Goal: Task Accomplishment & Management: Use online tool/utility

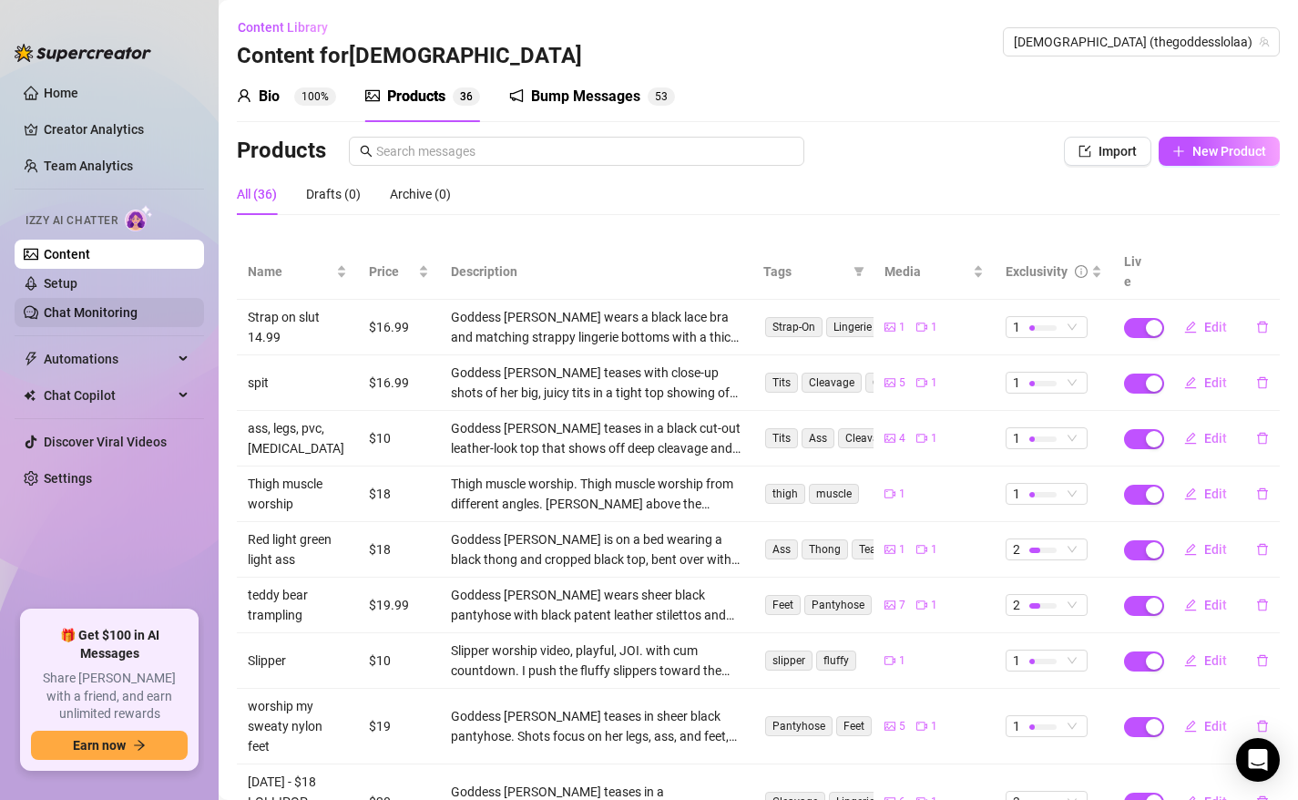
click at [138, 315] on link "Chat Monitoring" at bounding box center [91, 312] width 94 height 15
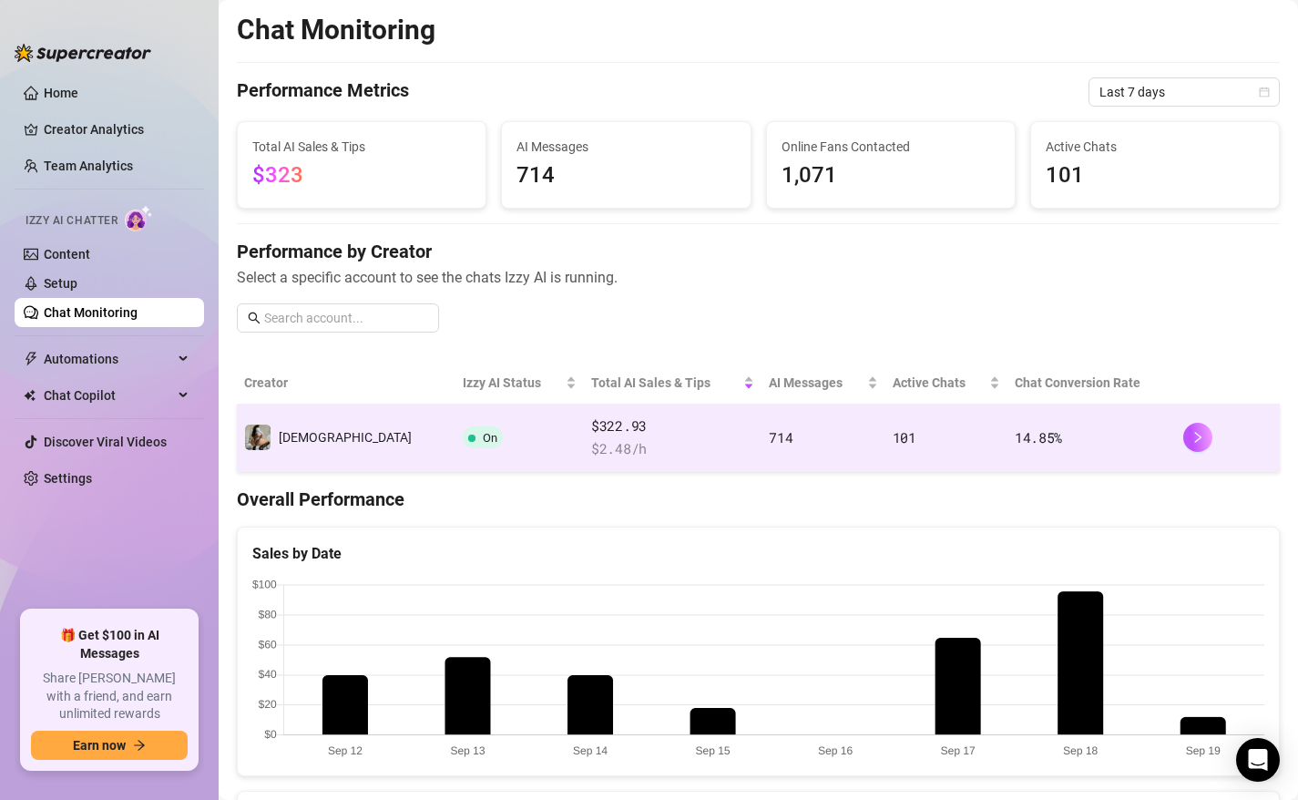
click at [487, 422] on td "On" at bounding box center [519, 437] width 128 height 67
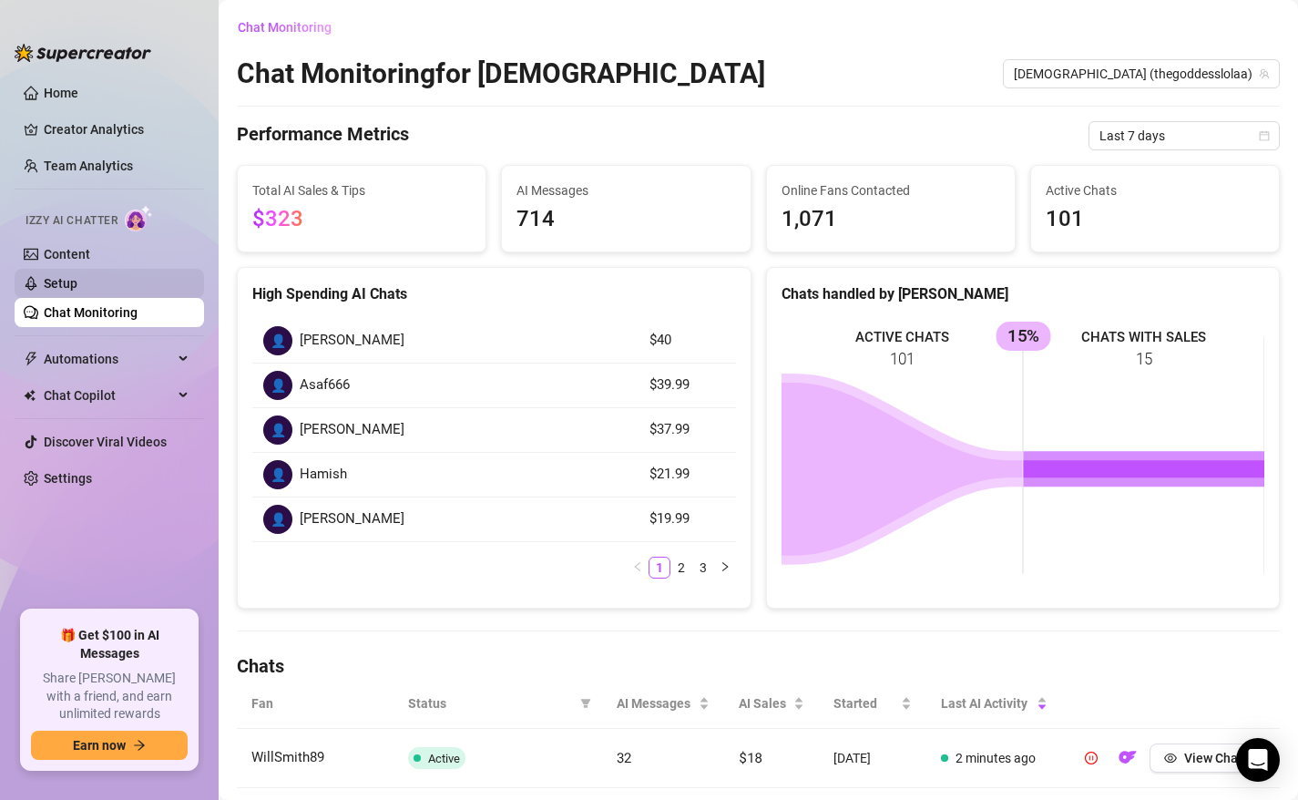
click at [77, 276] on link "Setup" at bounding box center [61, 283] width 34 height 15
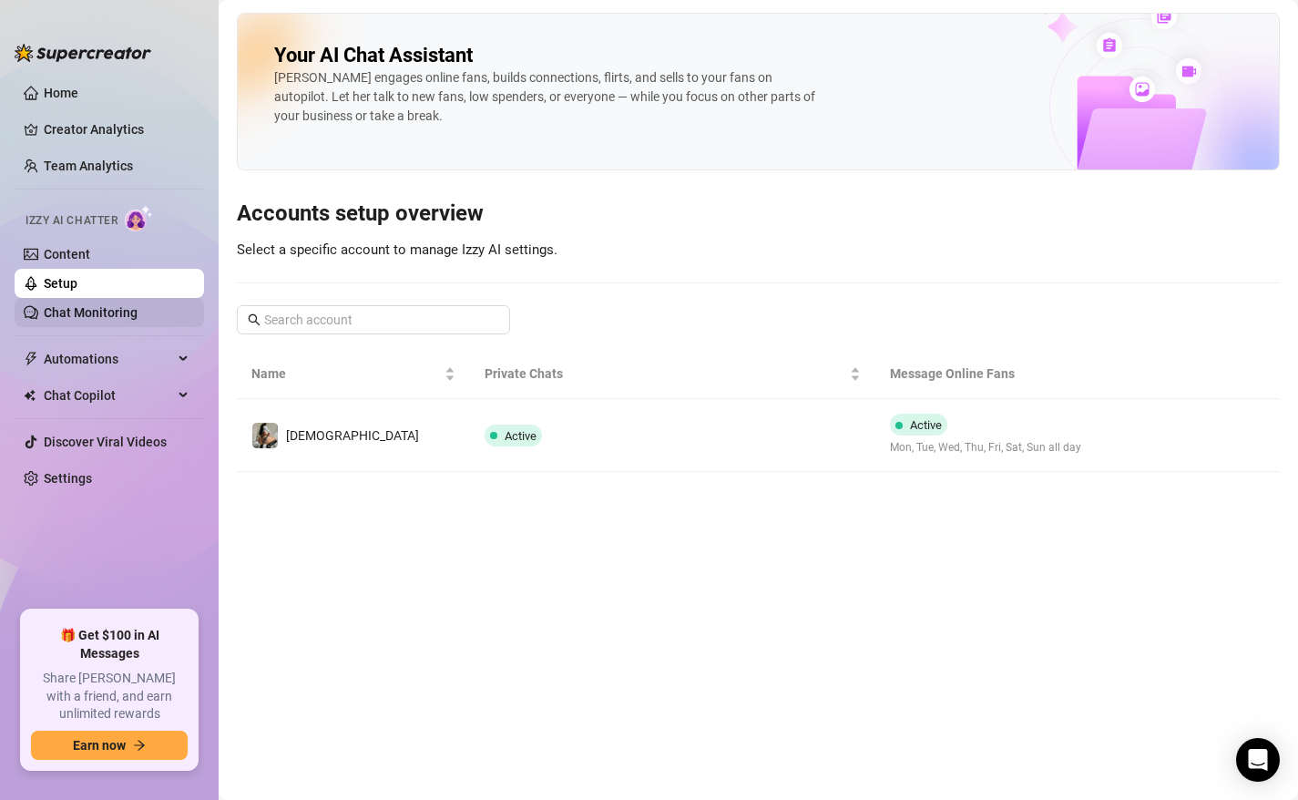
click at [113, 313] on link "Chat Monitoring" at bounding box center [91, 312] width 94 height 15
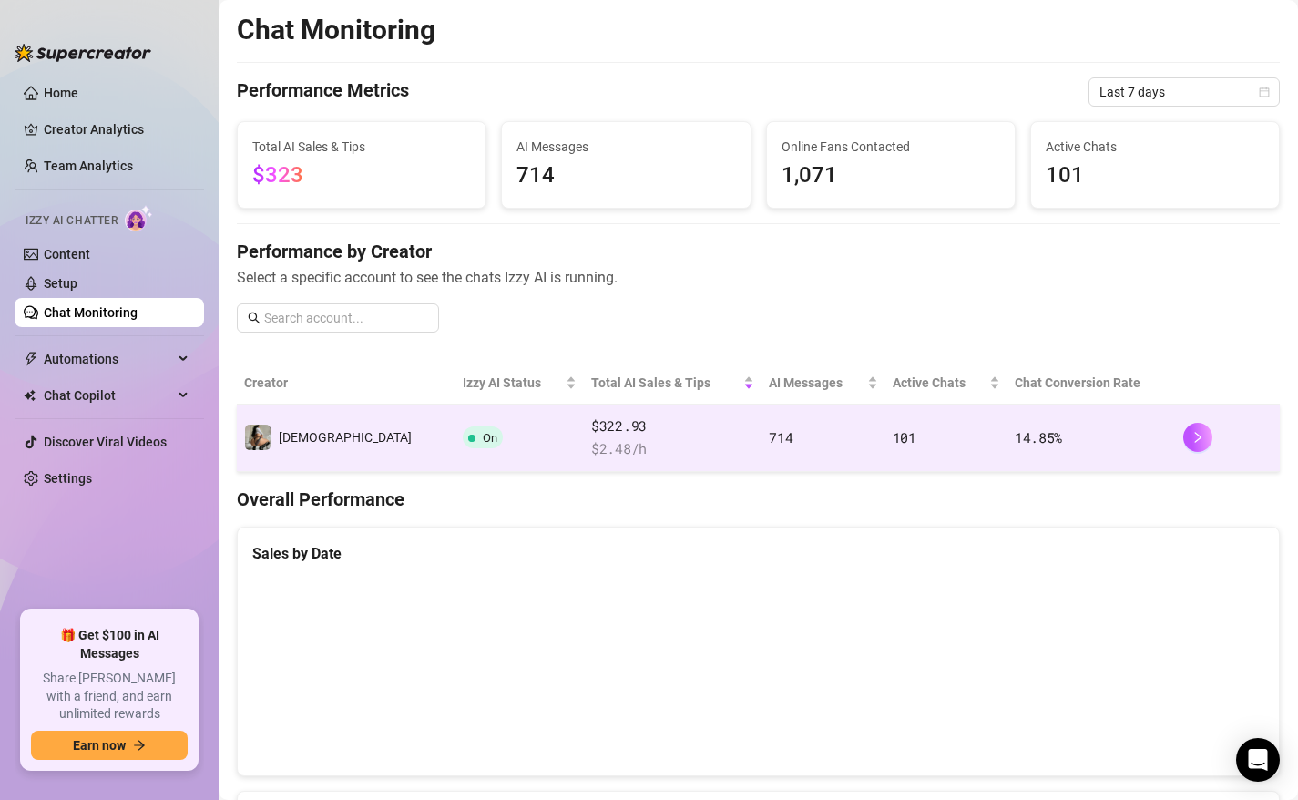
click at [455, 436] on td "On" at bounding box center [519, 437] width 128 height 67
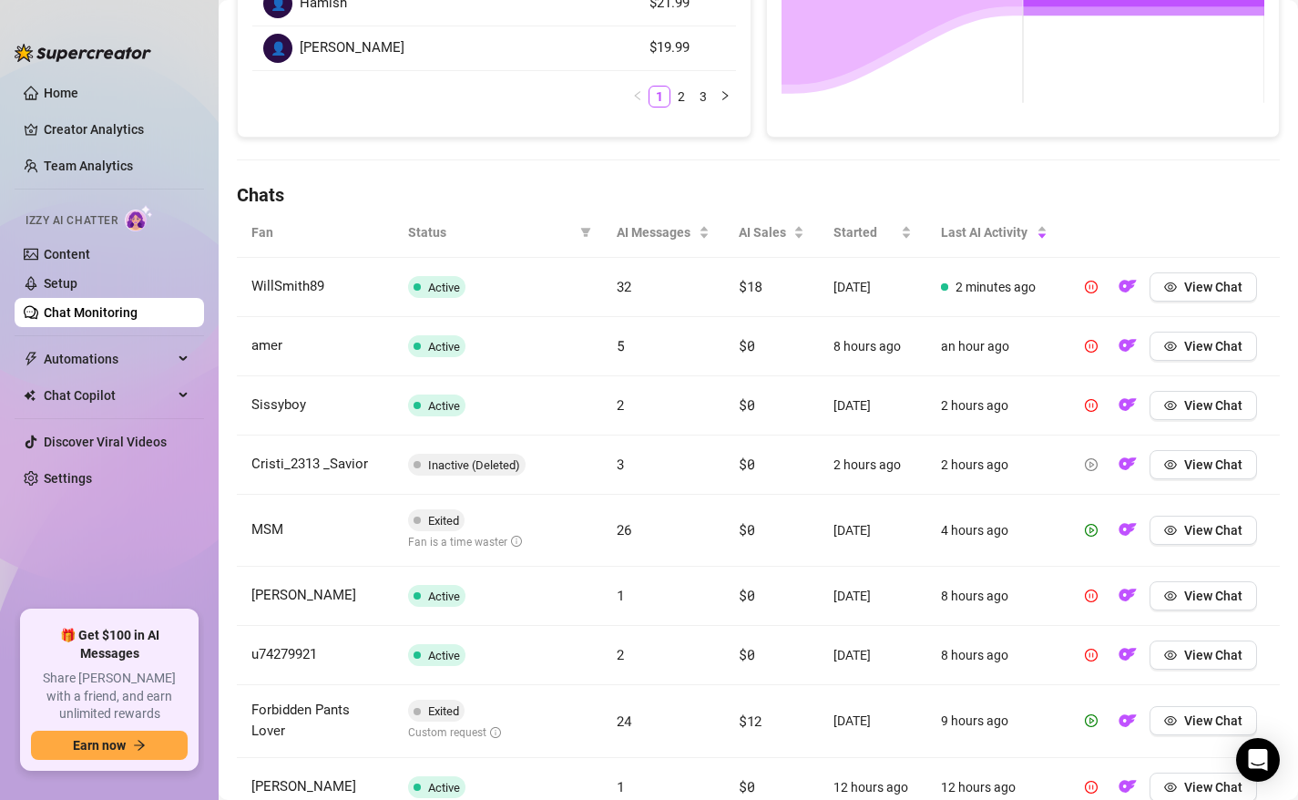
scroll to position [474, 0]
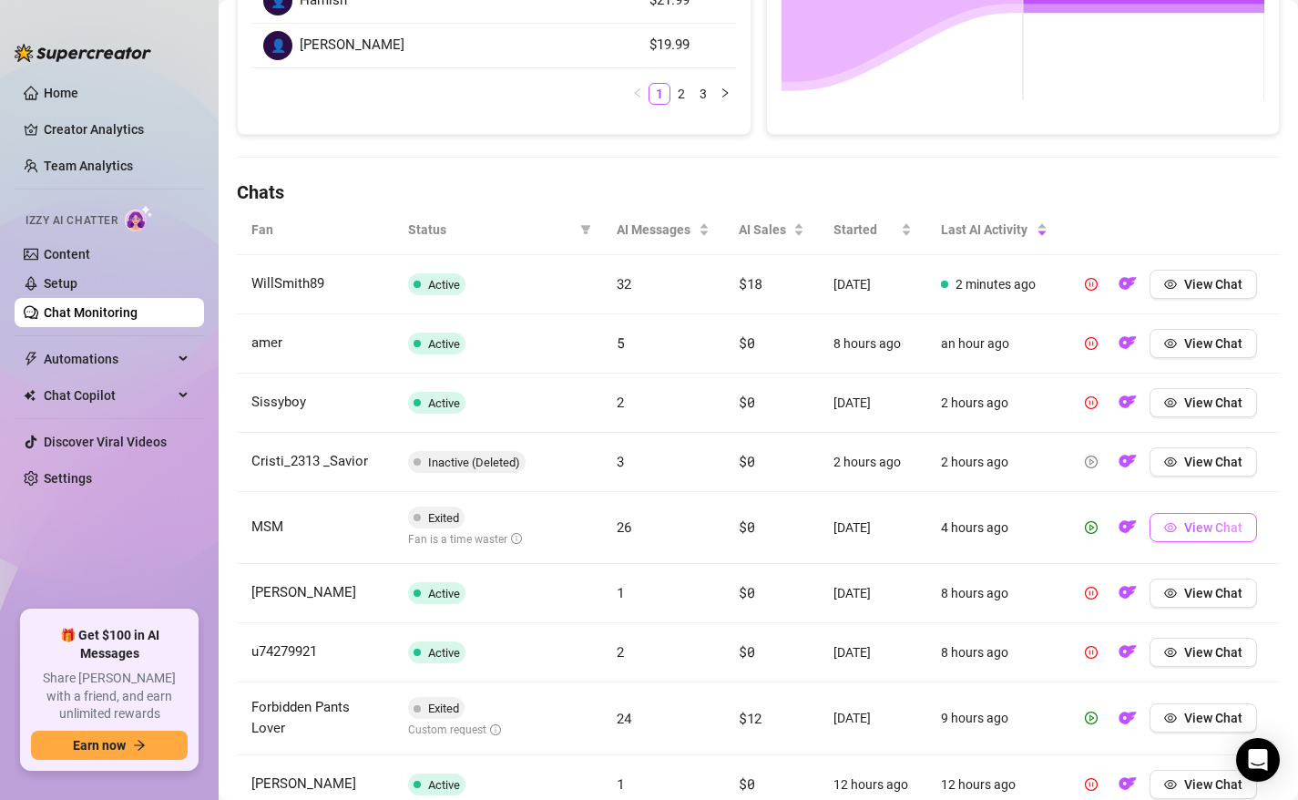
click at [1193, 534] on span "View Chat" at bounding box center [1213, 527] width 58 height 15
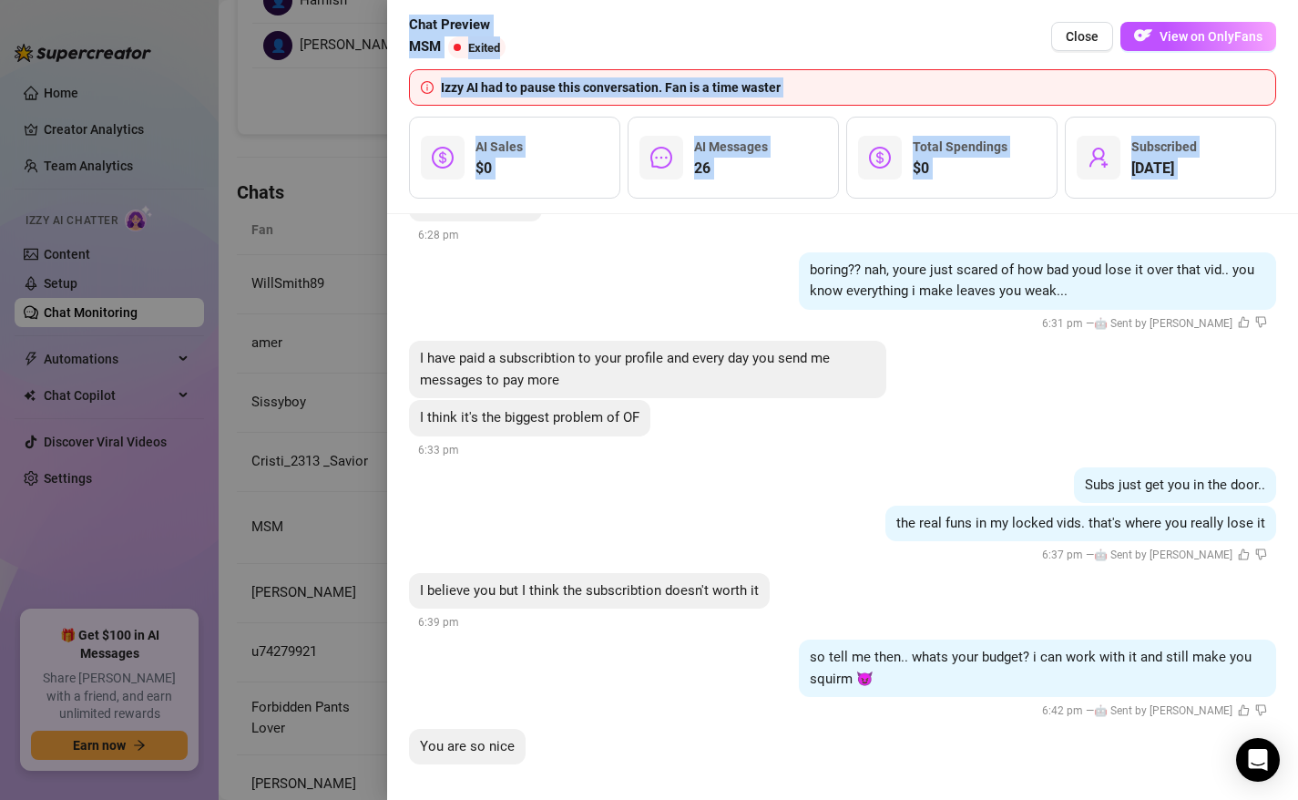
scroll to position [2111, 0]
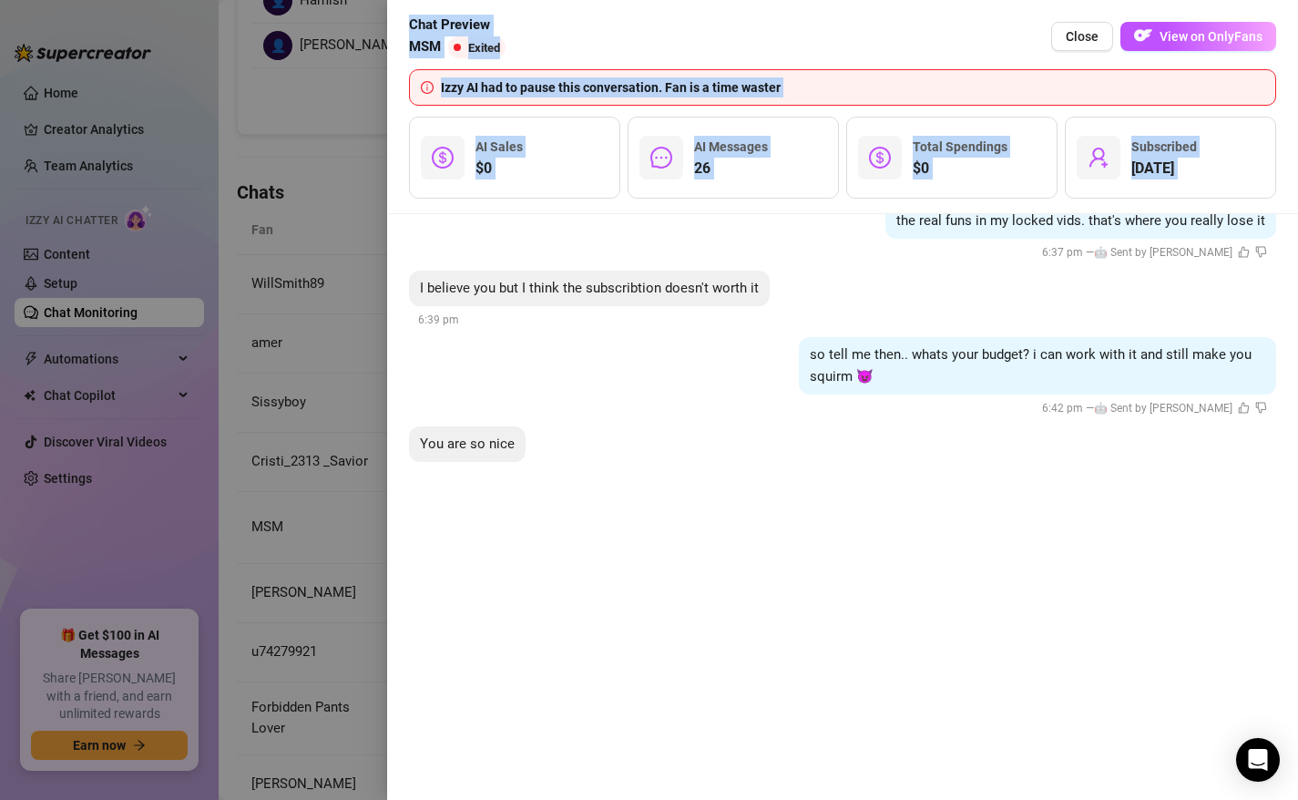
drag, startPoint x: 1153, startPoint y: 573, endPoint x: 1100, endPoint y: 811, distance: 244.4
click at [1100, 799] on html "Home Creator Analytics Team Analytics Izzy AI Chatter Content Setup Chat Monito…" at bounding box center [649, 400] width 1298 height 800
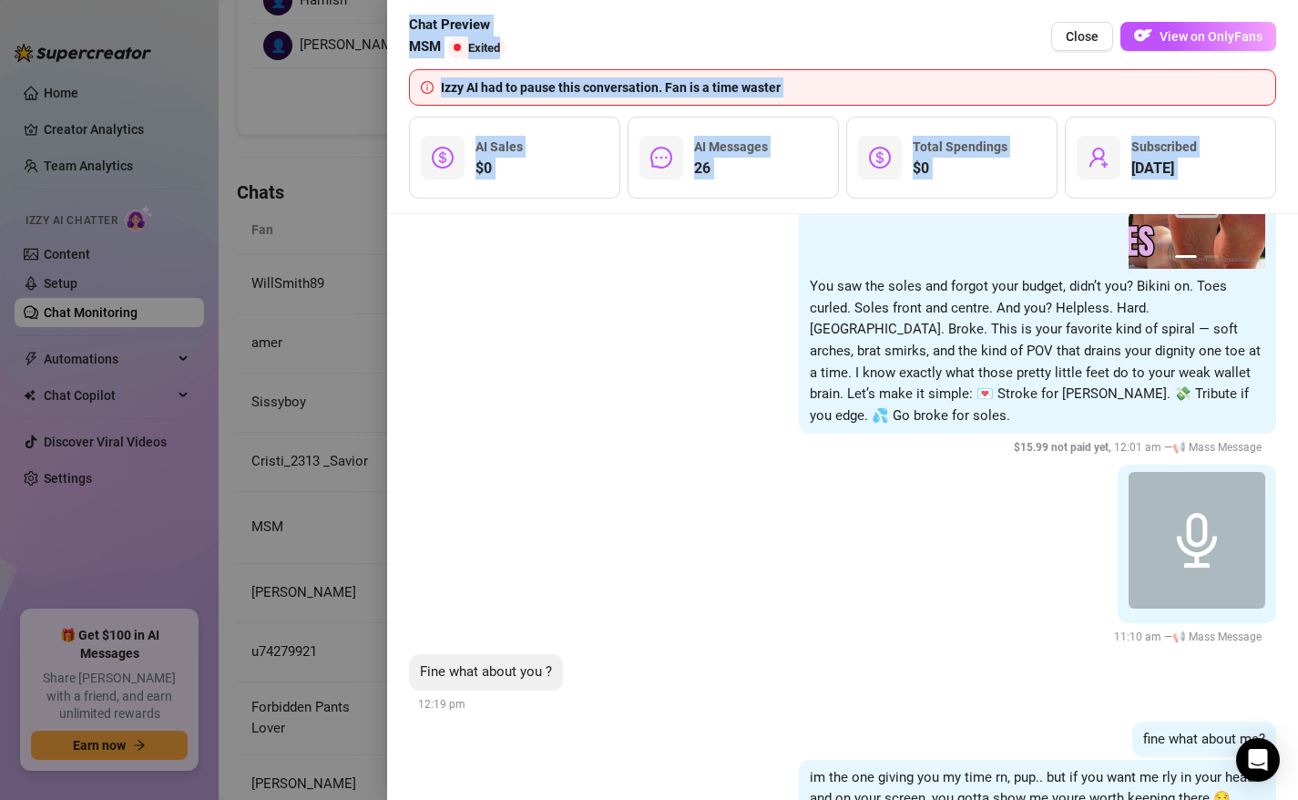
scroll to position [5196, 0]
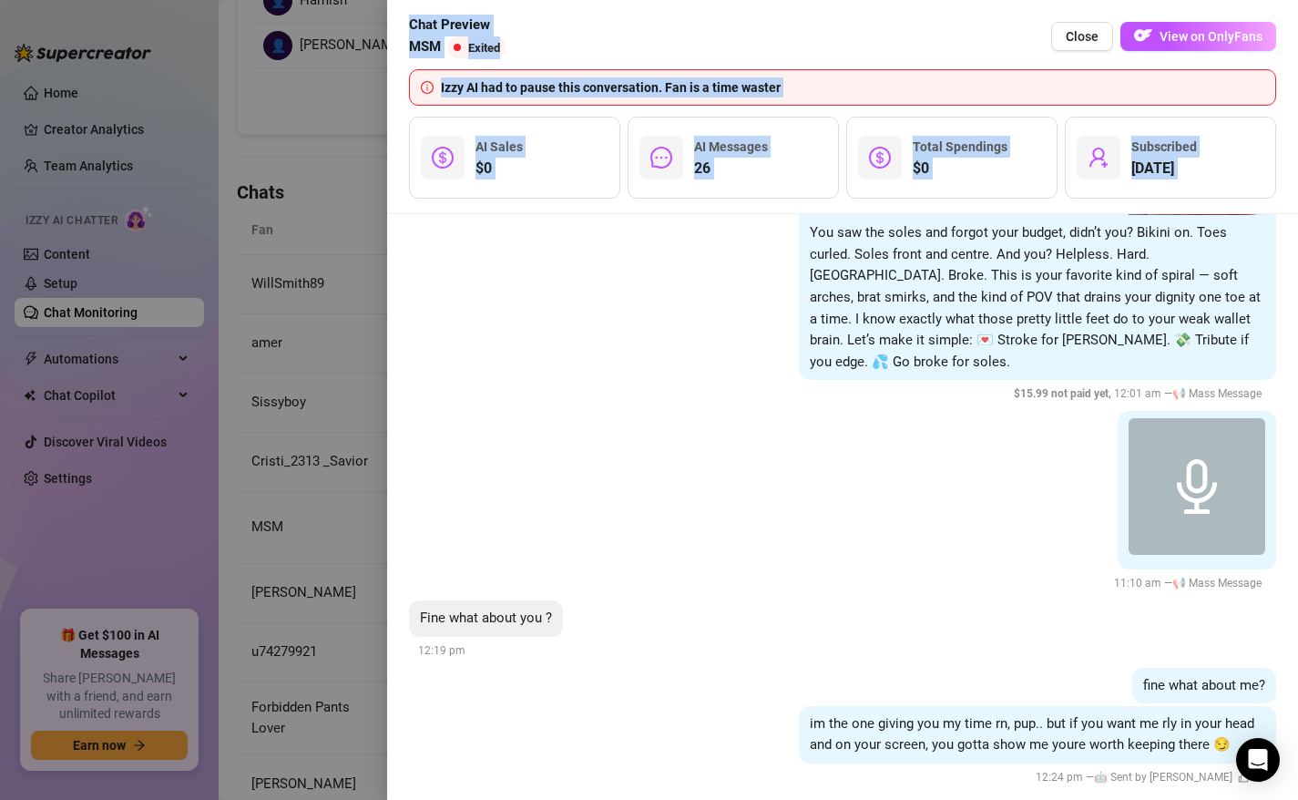
drag, startPoint x: 1128, startPoint y: 644, endPoint x: 1128, endPoint y: 811, distance: 167.6
click at [1128, 799] on html "Home Creator Analytics Team Analytics Izzy AI Chatter Content Setup Chat Monito…" at bounding box center [649, 400] width 1298 height 800
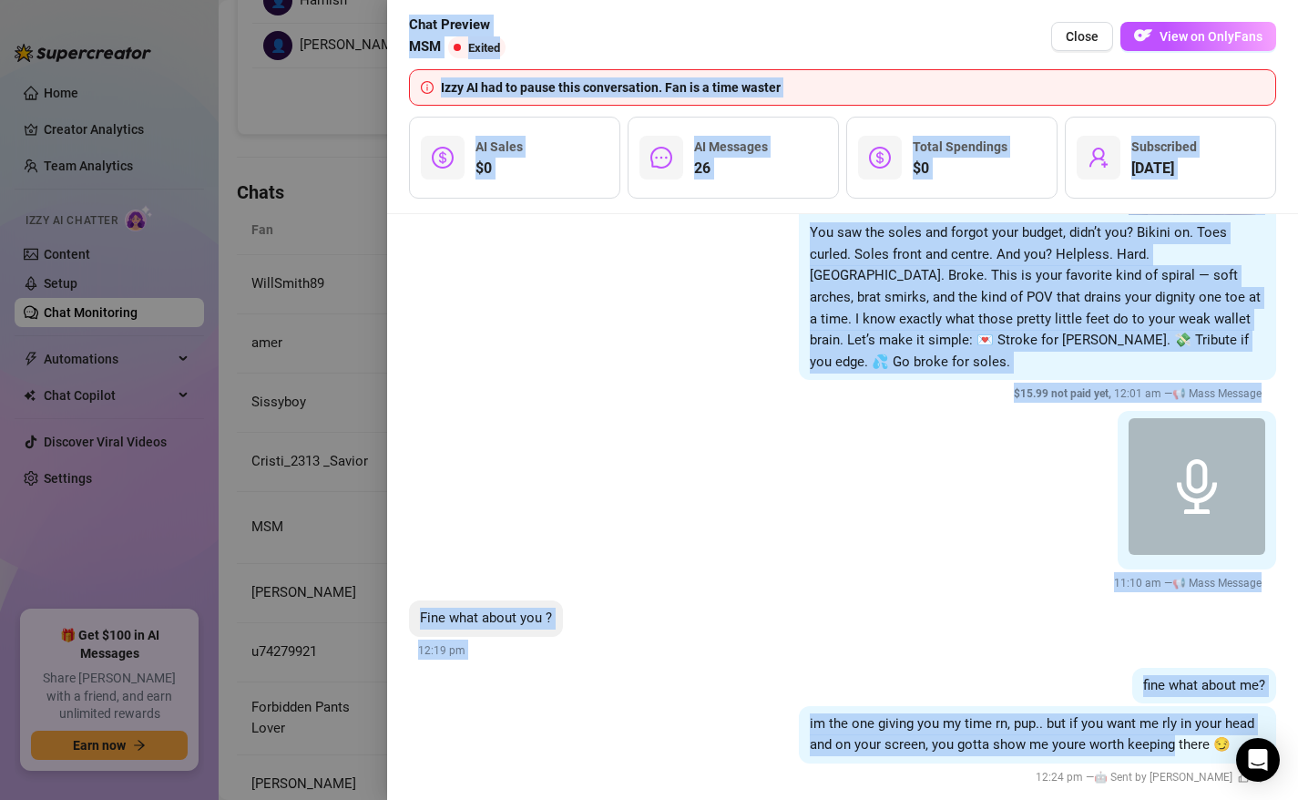
drag, startPoint x: 1169, startPoint y: 711, endPoint x: 1149, endPoint y: 803, distance: 94.1
click at [1149, 799] on html "Home Creator Analytics Team Analytics Izzy AI Chatter Content Setup Chat Monito…" at bounding box center [649, 400] width 1298 height 800
click at [1100, 706] on div "im the one giving you my time rn, pup.. but if you want me rly in your head and…" at bounding box center [1037, 734] width 477 height 57
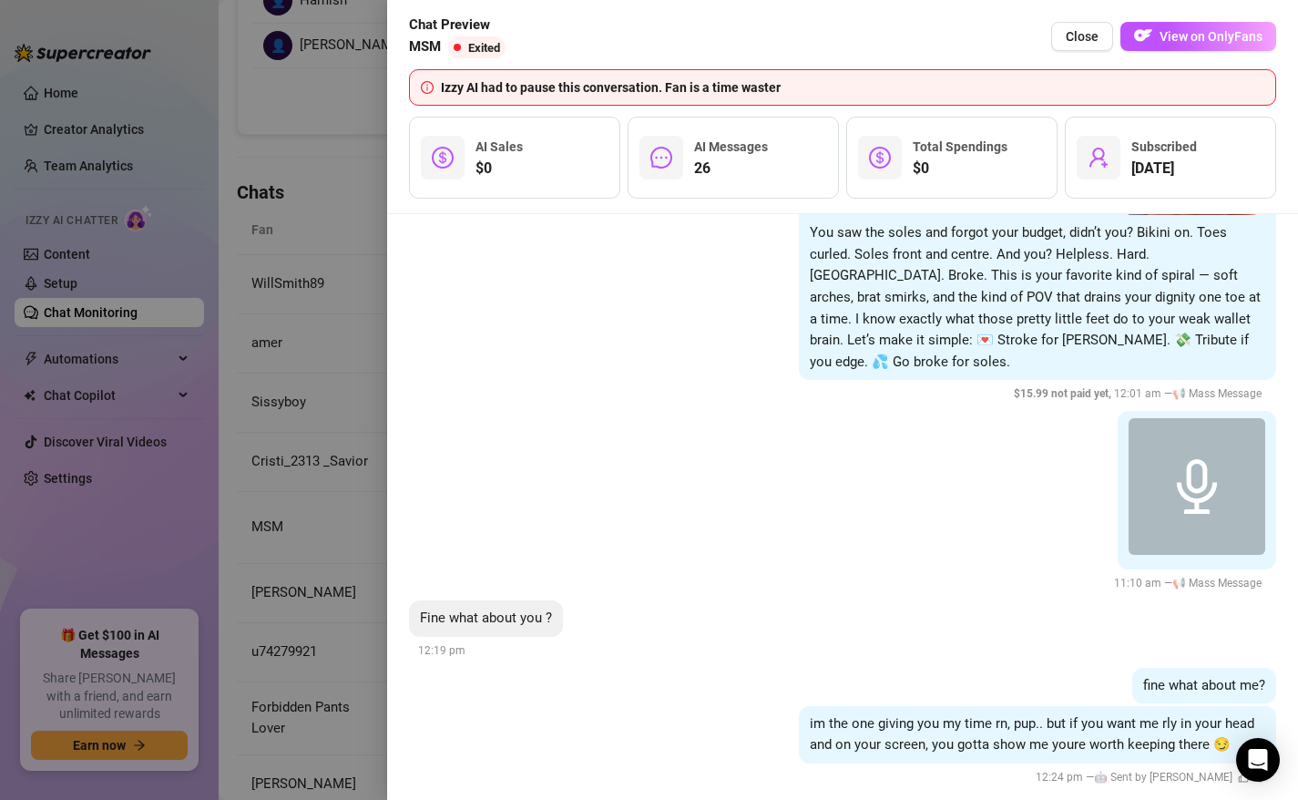
click at [356, 338] on div at bounding box center [649, 400] width 1298 height 800
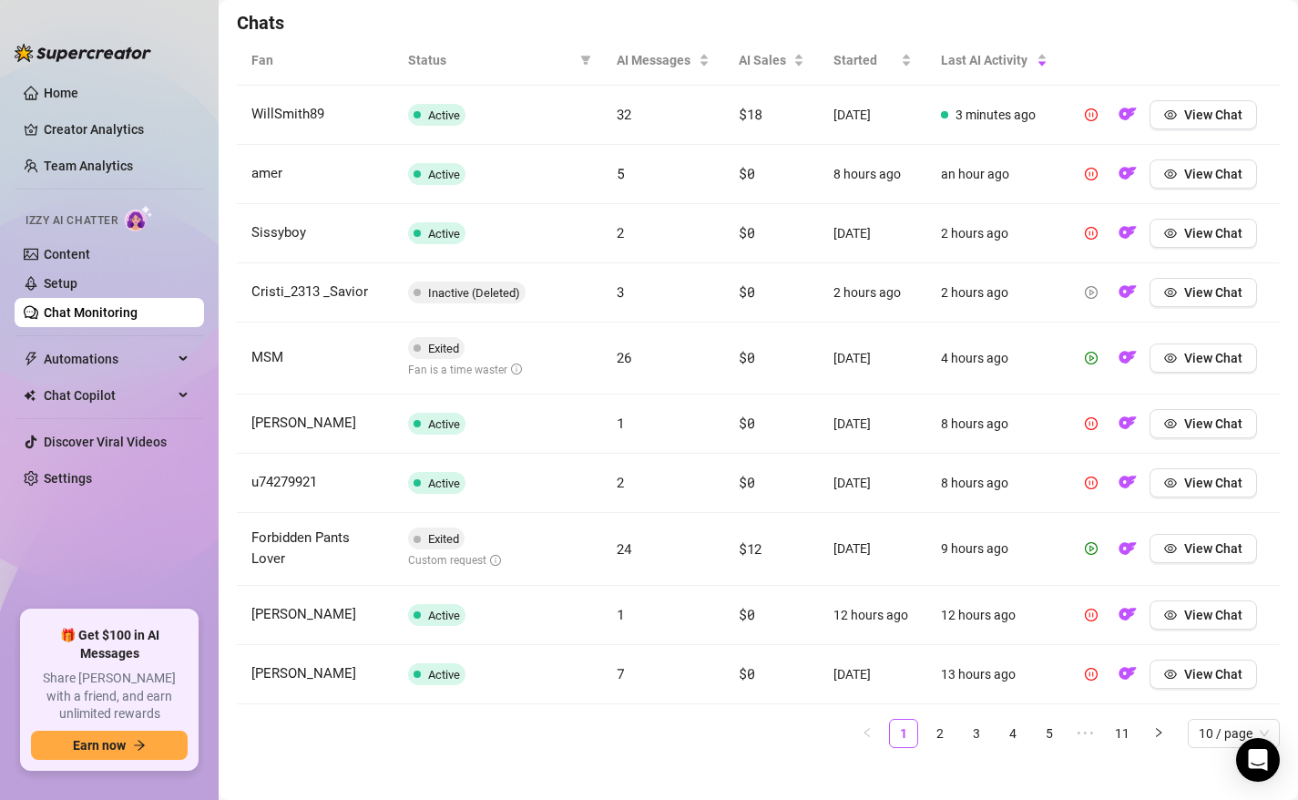
scroll to position [660, 0]
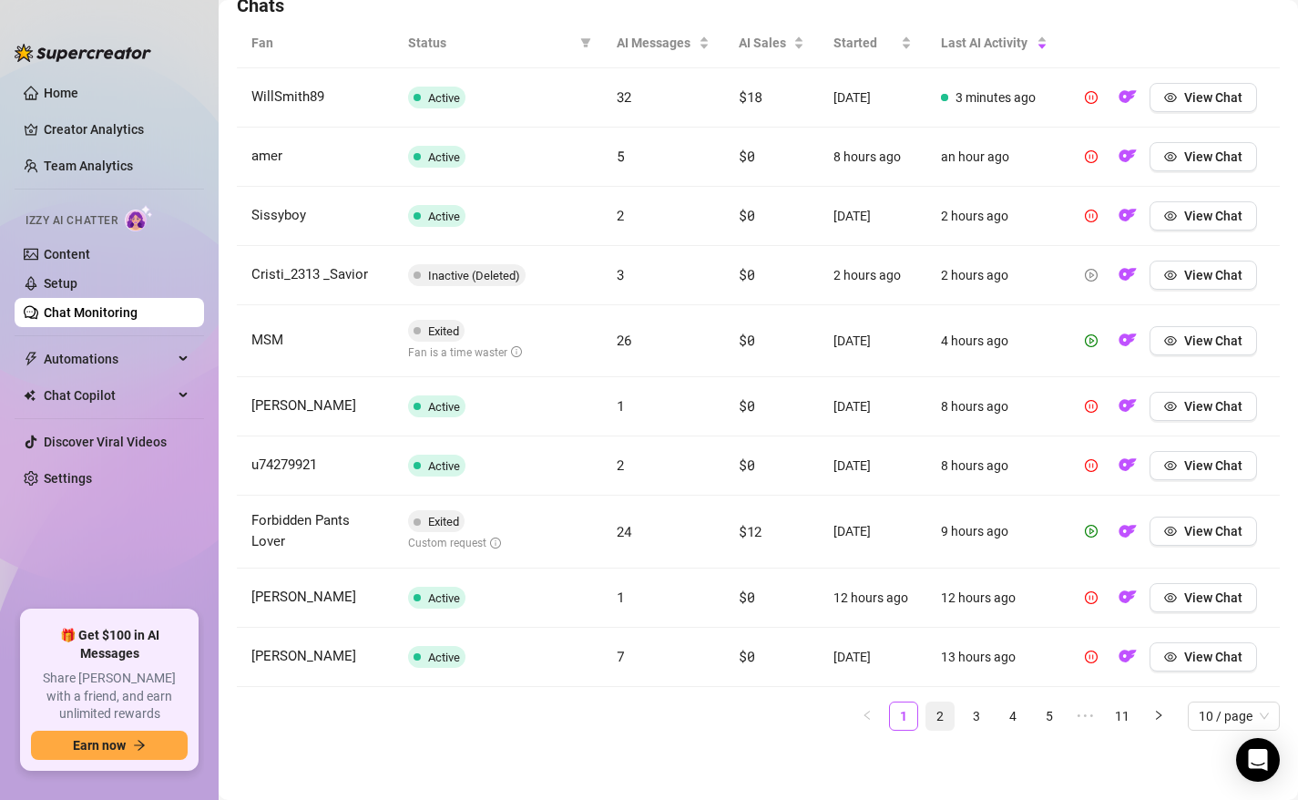
click at [936, 718] on link "2" at bounding box center [939, 715] width 27 height 27
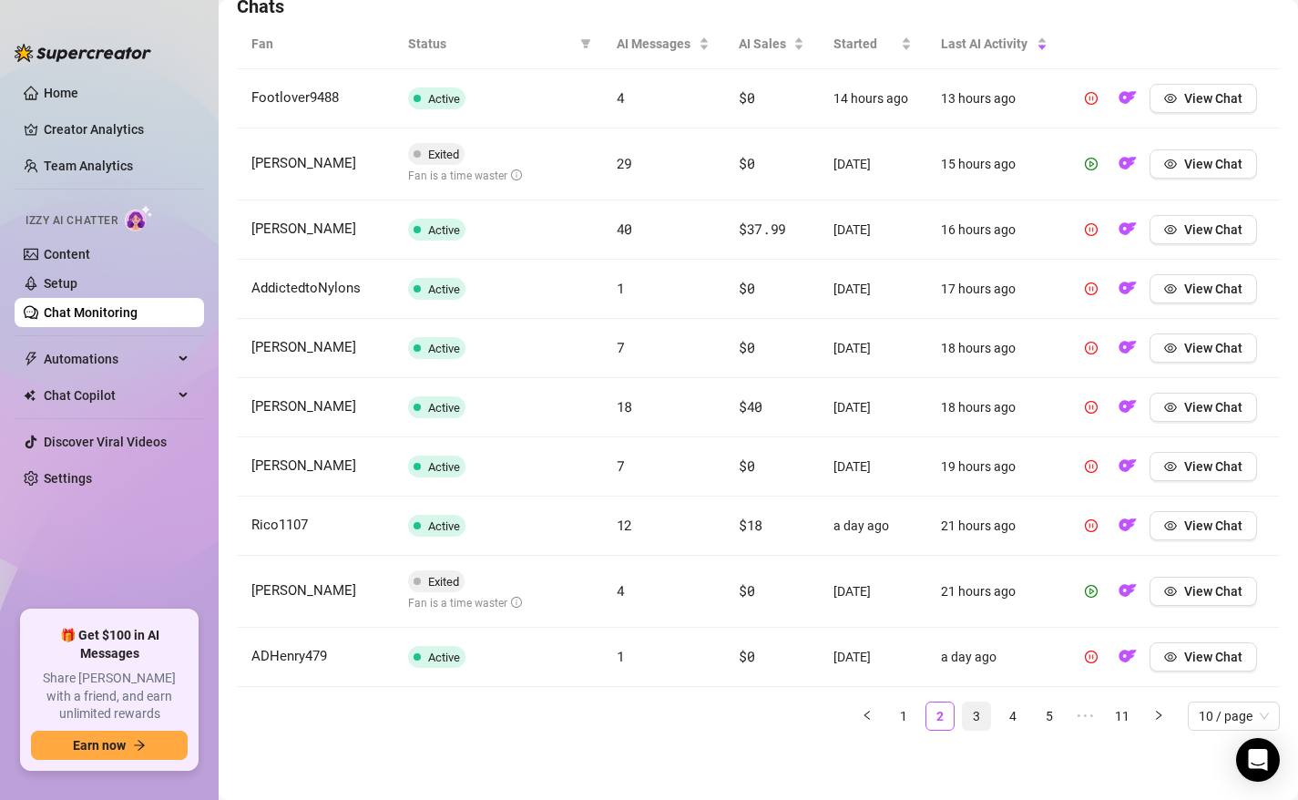
click at [980, 719] on link "3" at bounding box center [976, 715] width 27 height 27
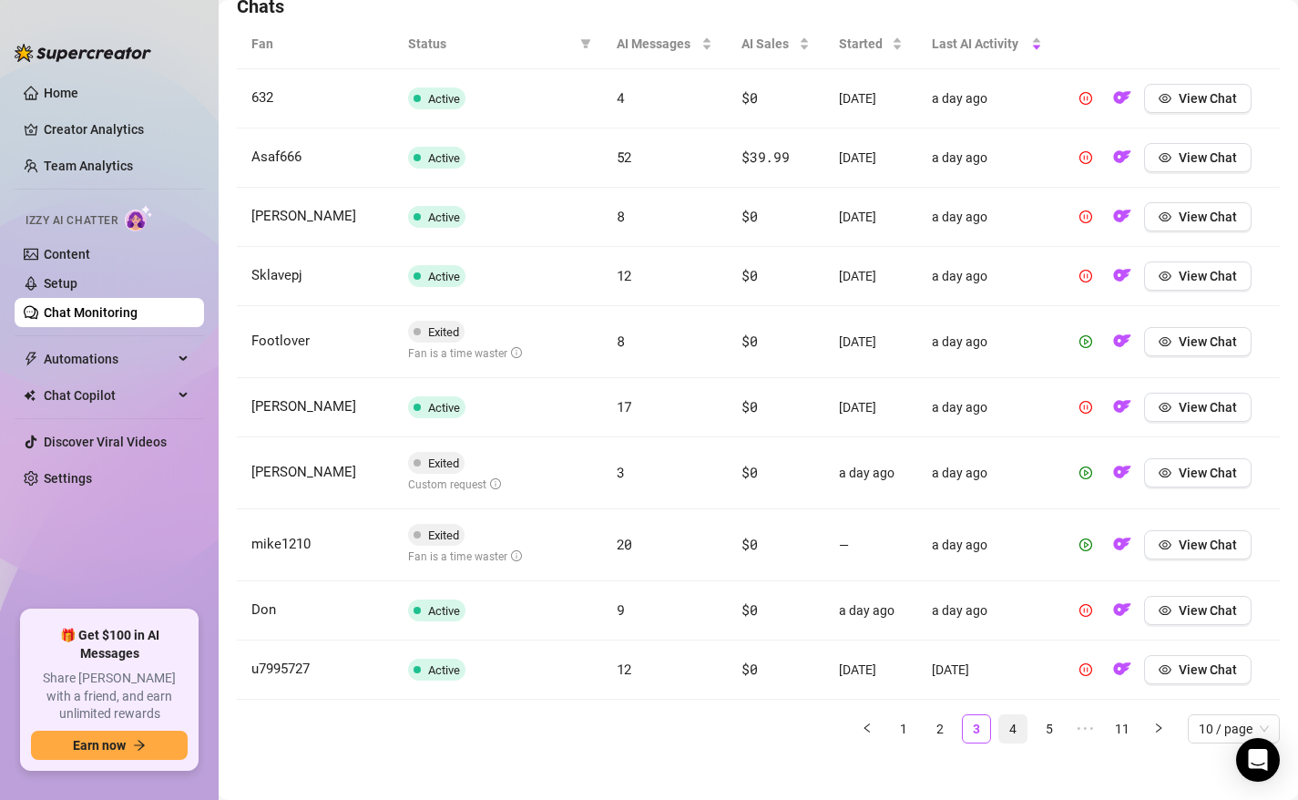
click at [1014, 728] on link "4" at bounding box center [1012, 728] width 27 height 27
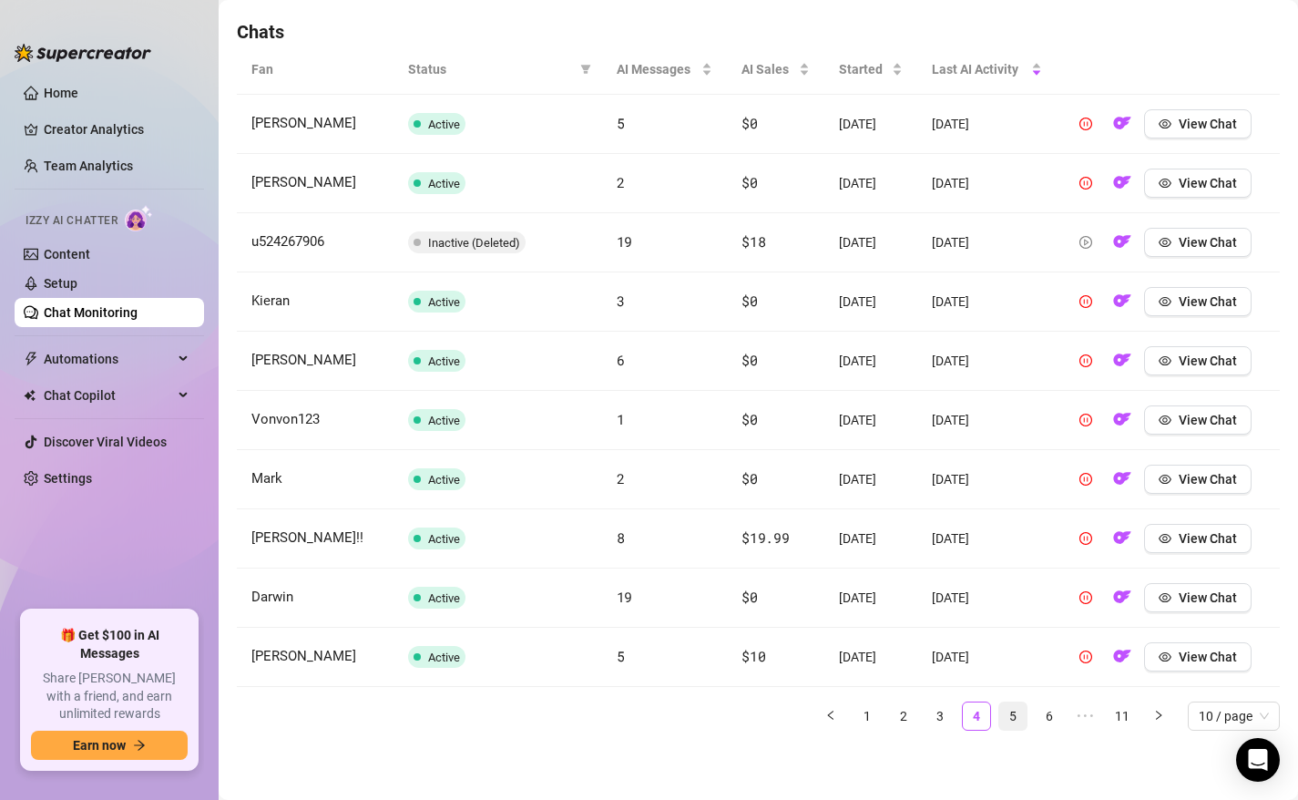
scroll to position [634, 0]
click at [1011, 719] on link "5" at bounding box center [1012, 715] width 27 height 27
